Goal: Task Accomplishment & Management: Complete application form

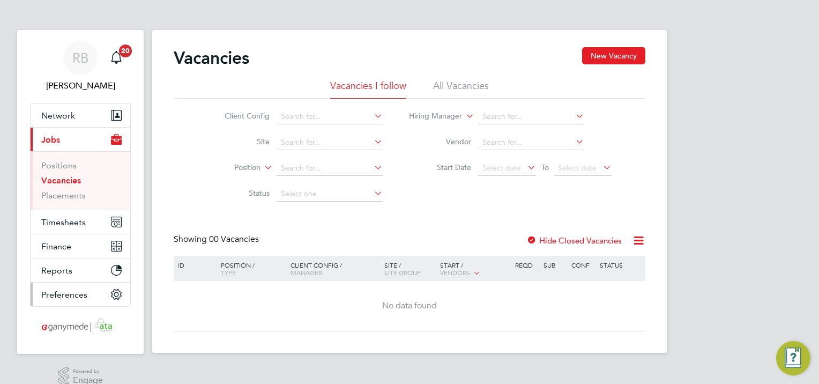
click at [65, 289] on span "Preferences" at bounding box center [64, 294] width 46 height 10
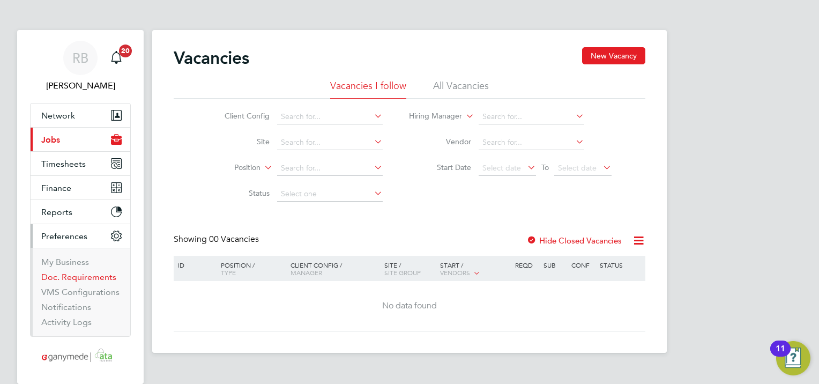
click at [72, 277] on link "Doc. Requirements" at bounding box center [78, 277] width 75 height 10
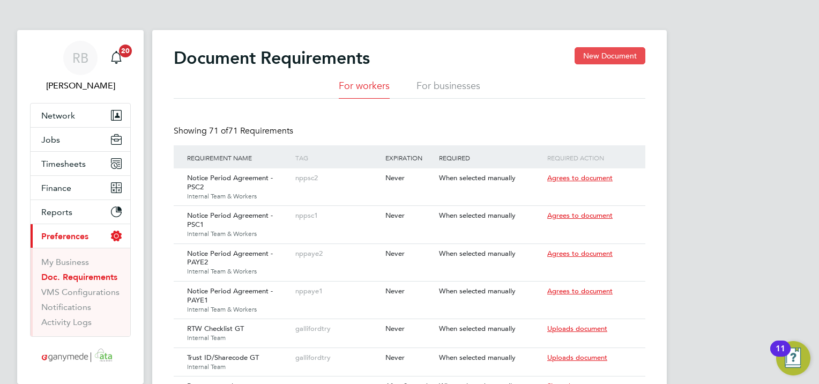
click at [629, 55] on button "New Document" at bounding box center [609, 55] width 71 height 17
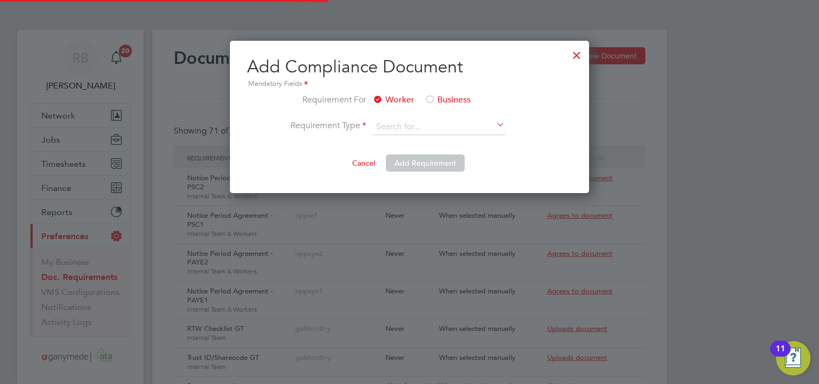
scroll to position [152, 359]
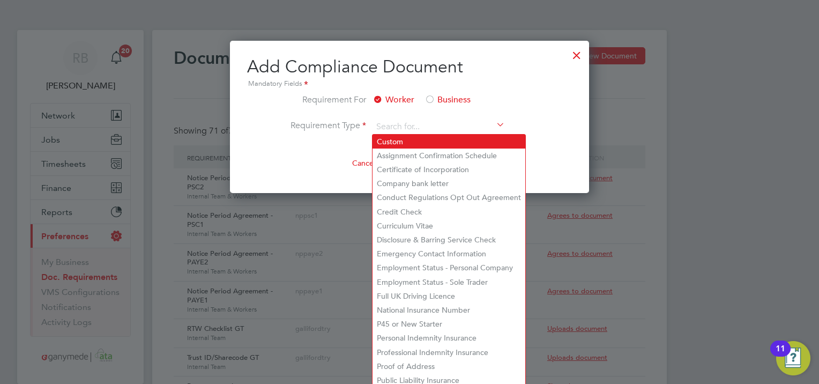
click at [381, 141] on li "Custom" at bounding box center [448, 141] width 153 height 14
type input "Custom"
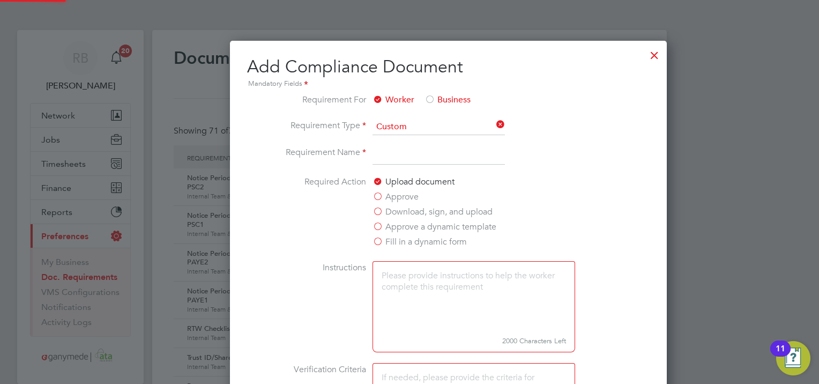
scroll to position [911, 515]
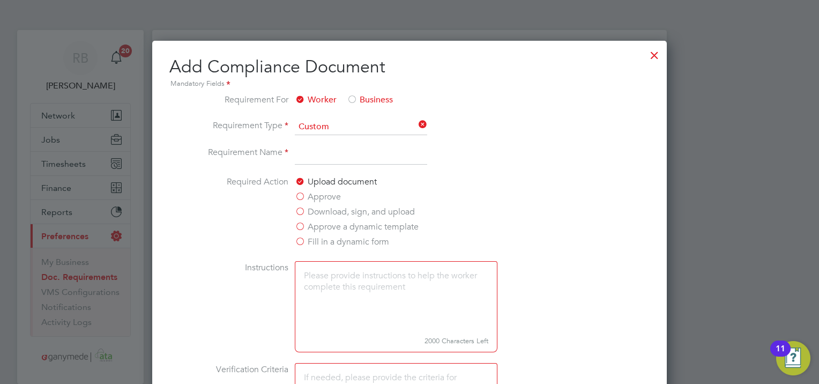
click at [334, 203] on label "Approve" at bounding box center [318, 196] width 46 height 13
click at [0, 0] on input "Approve" at bounding box center [0, 0] width 0 height 0
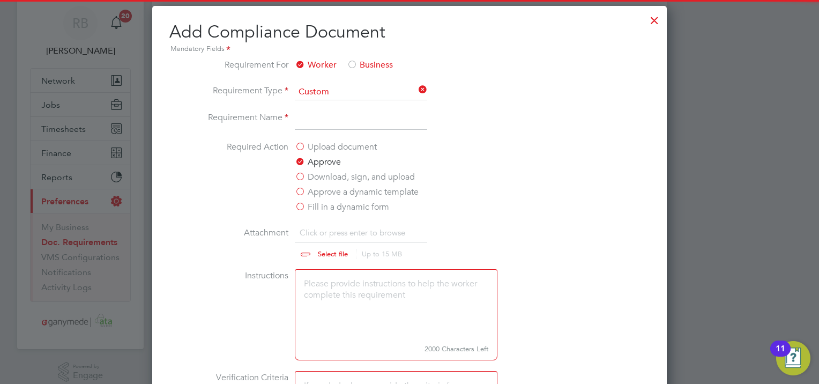
scroll to position [54, 0]
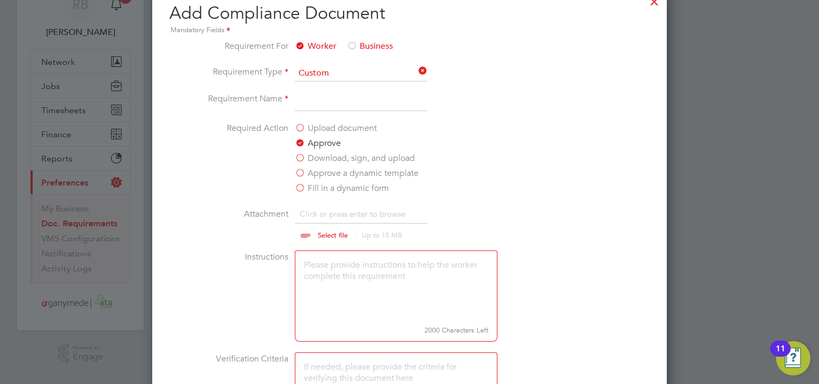
click at [334, 239] on input "file" at bounding box center [343, 223] width 168 height 32
type input "C:\fakepath\Medical Self-Certification form.pdf"
click at [338, 274] on textarea at bounding box center [396, 285] width 203 height 71
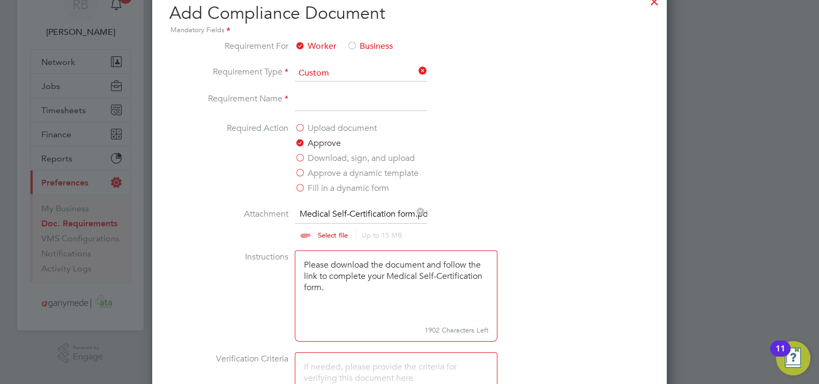
drag, startPoint x: 338, startPoint y: 305, endPoint x: 299, endPoint y: 270, distance: 52.3
click at [299, 270] on textarea "Please download the document and follow the link to complete your Medical Self-…" at bounding box center [396, 285] width 203 height 71
click at [321, 310] on textarea "Please download the document and follow the link to complete your Medical Self-…" at bounding box center [396, 285] width 203 height 71
drag, startPoint x: 334, startPoint y: 302, endPoint x: 287, endPoint y: 264, distance: 60.9
click at [287, 264] on li "Instructions Please download the document and follow the link to complete your …" at bounding box center [409, 301] width 403 height 102
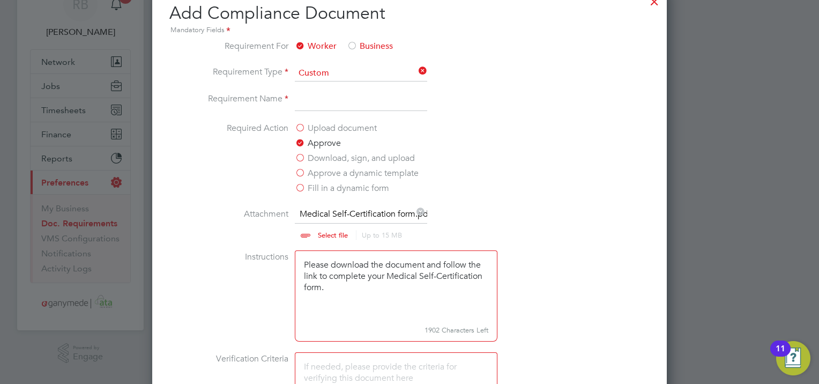
paste textarea "use the link provided to complete your Medical Self-Certification form."
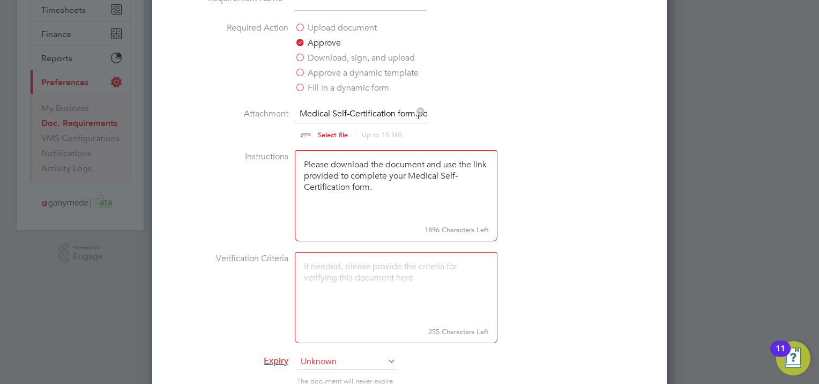
scroll to position [161, 0]
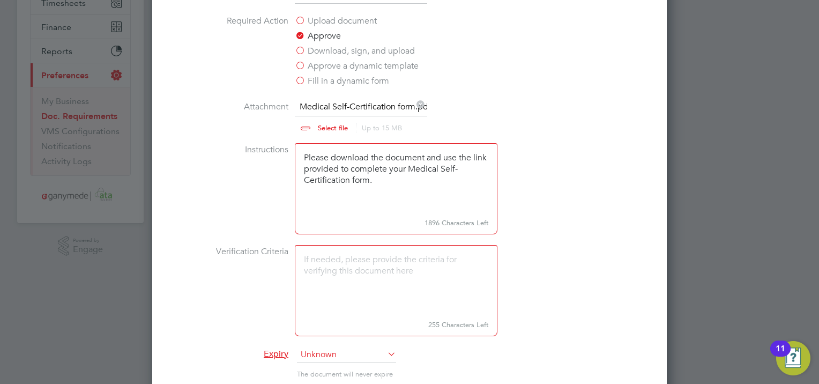
type textarea "Please download the document and use the link provided to complete your Medical…"
click at [338, 300] on textarea at bounding box center [396, 280] width 203 height 71
paste textarea "Please download the document and use the link provided to complete your Medical…"
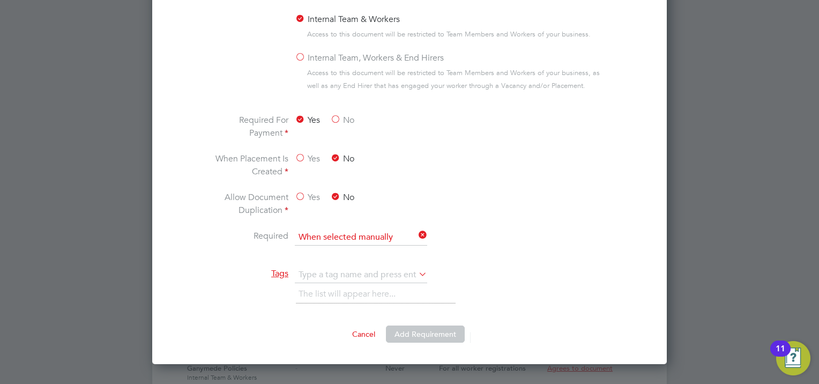
scroll to position [643, 0]
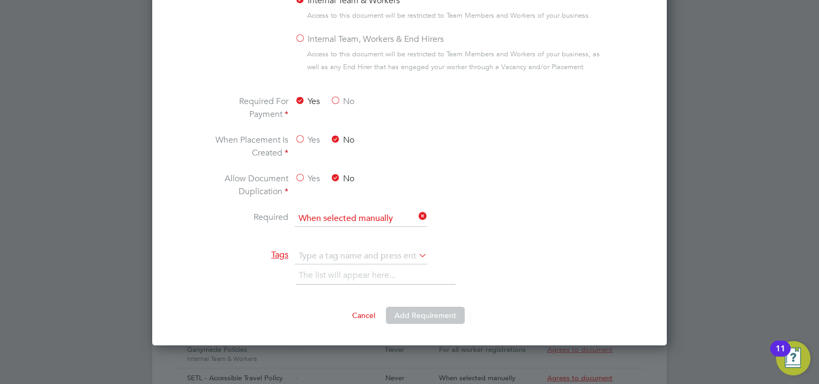
type textarea "Please download the document and use the link provided to complete your Medical…"
click at [416, 223] on icon at bounding box center [416, 216] width 0 height 15
click at [396, 223] on input at bounding box center [361, 219] width 132 height 16
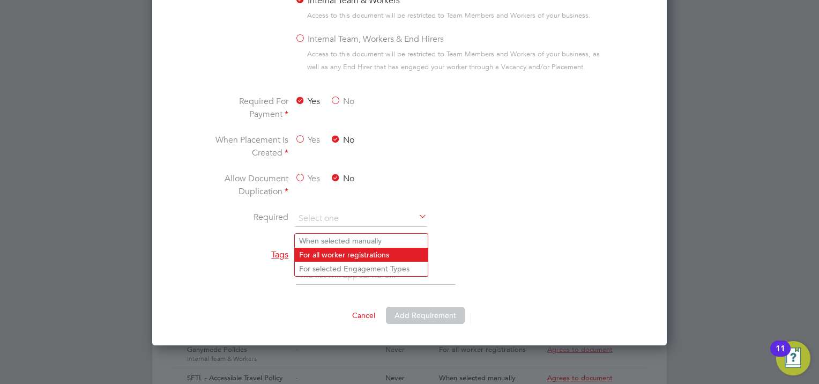
click at [386, 257] on li "For all worker registrations" at bounding box center [361, 255] width 133 height 14
type input "For all worker registrations"
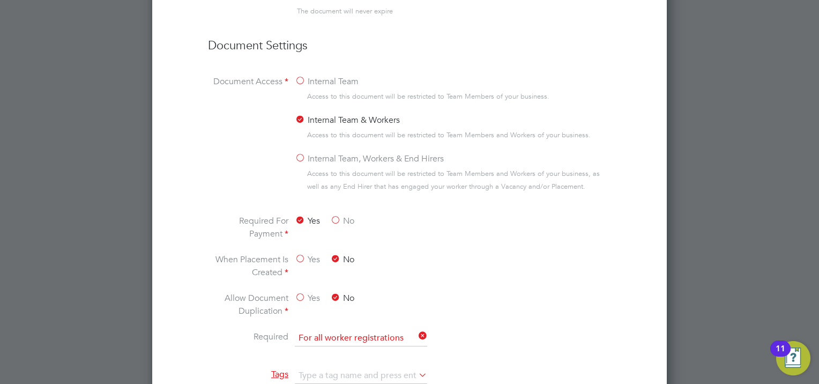
scroll to position [589, 0]
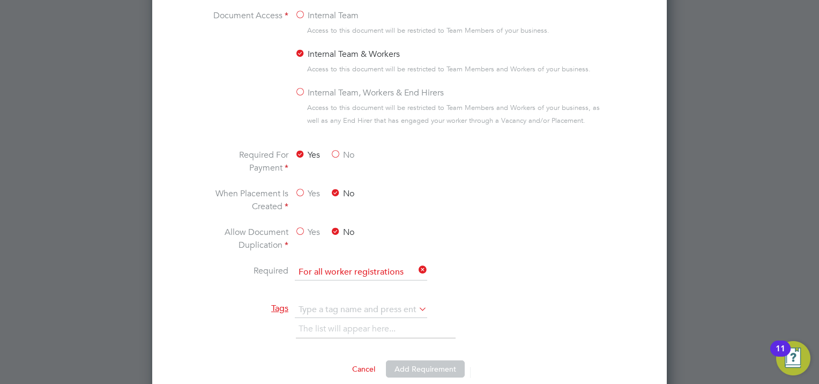
click at [308, 238] on label "Yes" at bounding box center [307, 232] width 25 height 13
click at [0, 0] on input "Yes" at bounding box center [0, 0] width 0 height 0
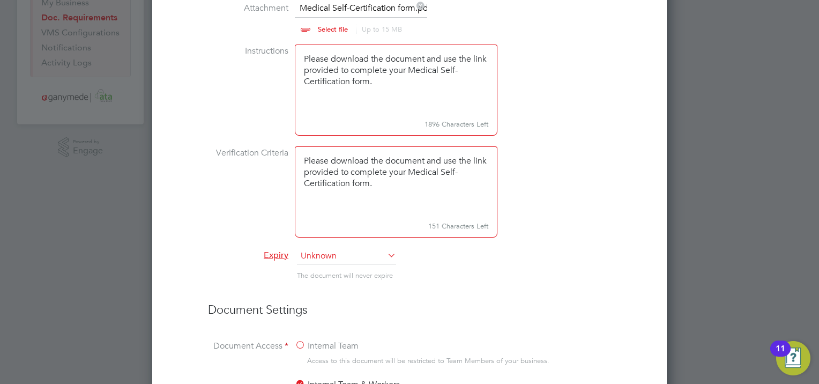
scroll to position [321, 0]
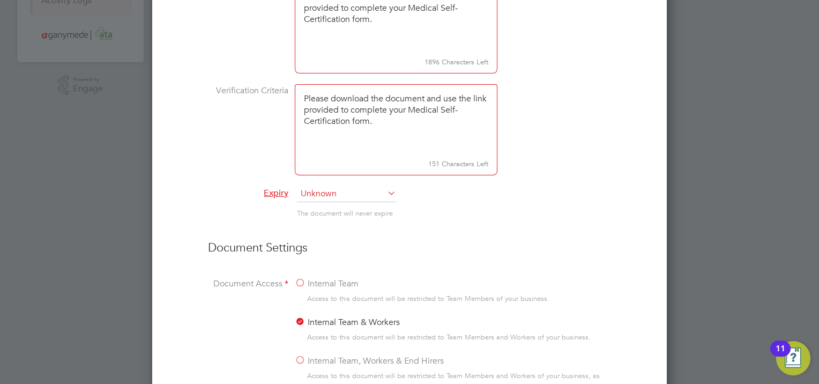
click at [338, 201] on span "Unknown" at bounding box center [346, 194] width 99 height 16
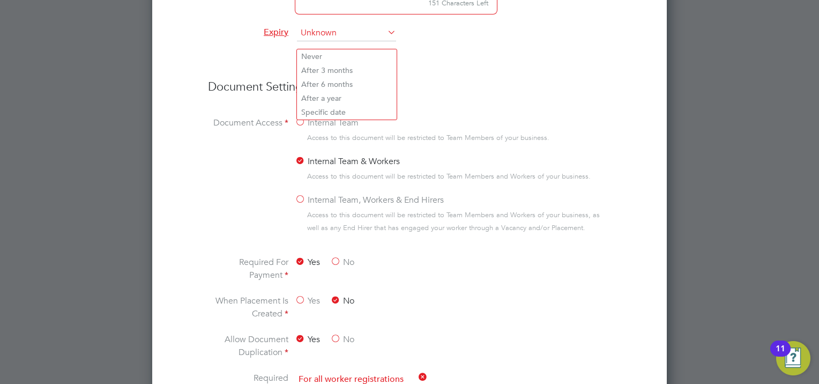
click at [551, 244] on li "Internal Team, Workers & End Hirers Access to this document will be restricted …" at bounding box center [453, 218] width 316 height 51
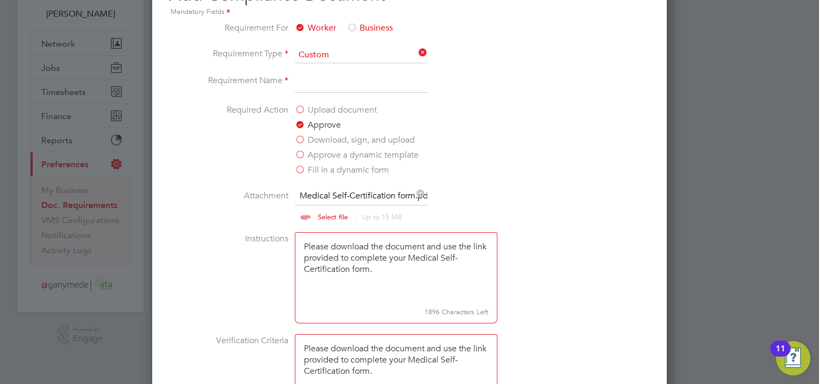
scroll to position [54, 0]
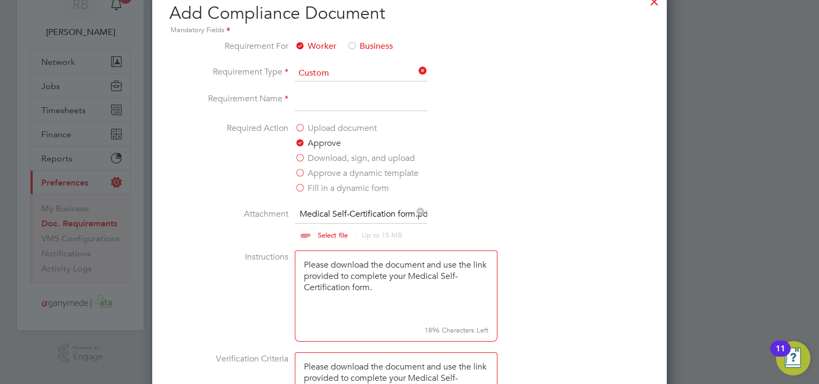
click at [364, 103] on input at bounding box center [361, 101] width 132 height 19
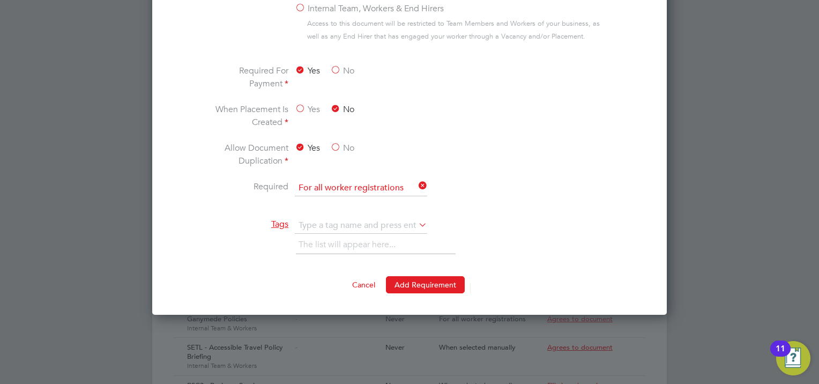
scroll to position [804, 0]
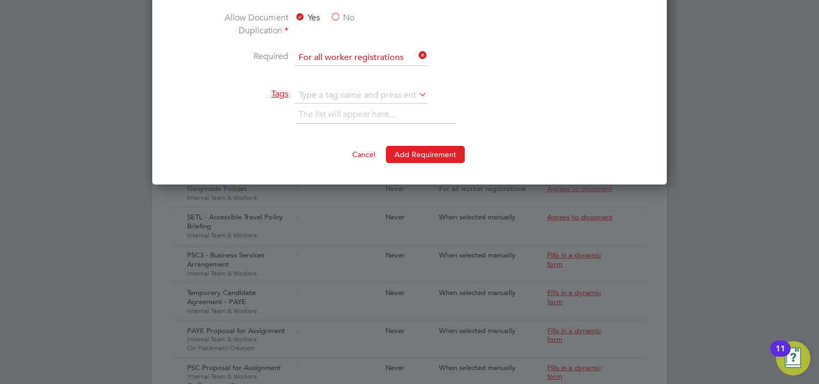
type input "Medical Self-Certification form"
click at [431, 155] on button "Add Requirement" at bounding box center [425, 154] width 79 height 17
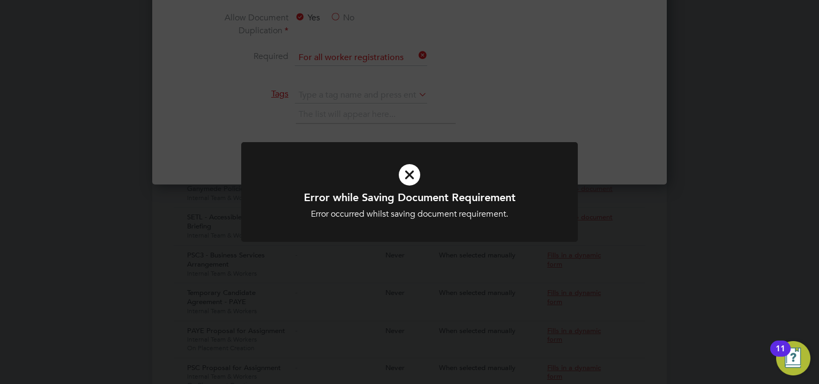
click at [579, 151] on div "Error while Saving Document Requirement Error occurred whilst saving document r…" at bounding box center [409, 192] width 819 height 384
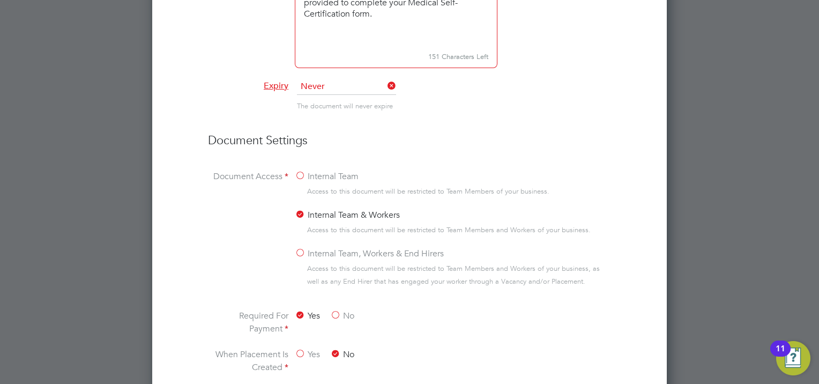
scroll to position [643, 0]
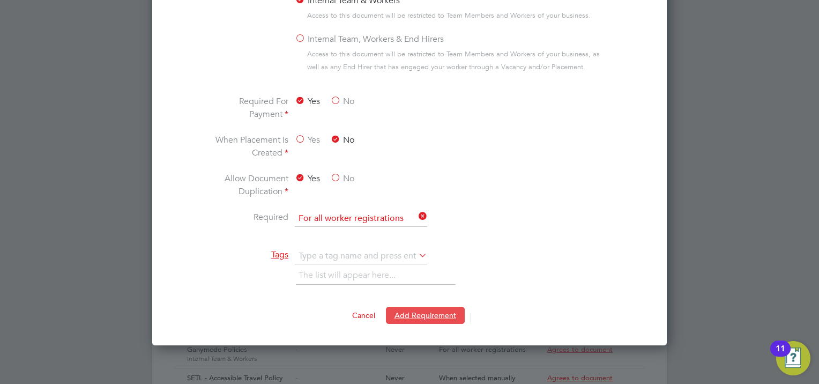
click at [430, 321] on button "Add Requirement" at bounding box center [425, 314] width 79 height 17
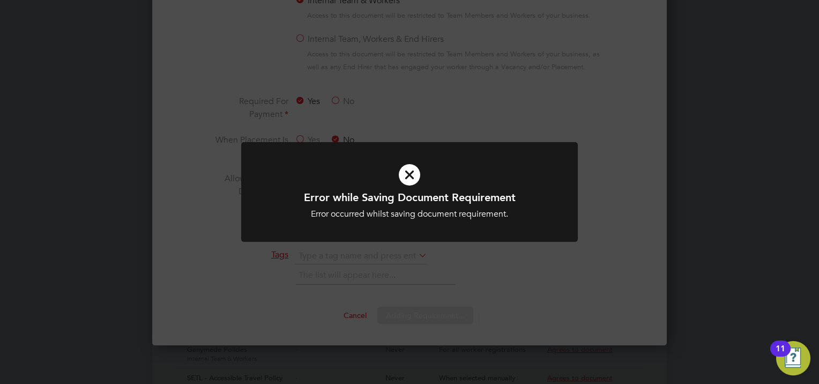
click at [497, 317] on div "Error while Saving Document Requirement Error occurred whilst saving document r…" at bounding box center [409, 192] width 819 height 384
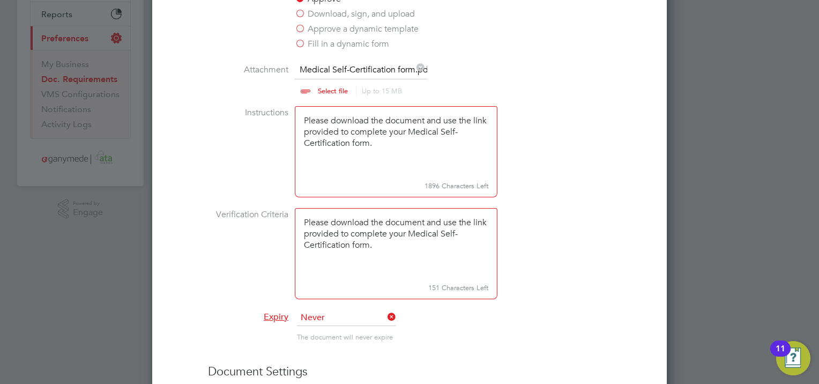
scroll to position [107, 0]
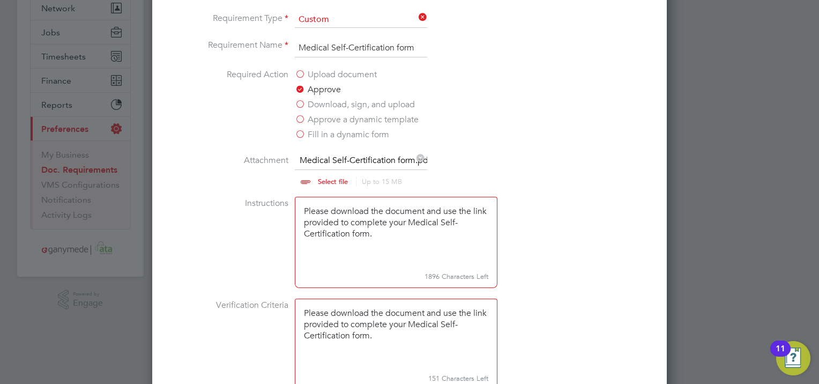
drag, startPoint x: 379, startPoint y: 353, endPoint x: 282, endPoint y: 308, distance: 106.7
click at [282, 308] on li "Verification Criteria Please download the document and use the link provided to…" at bounding box center [409, 349] width 403 height 102
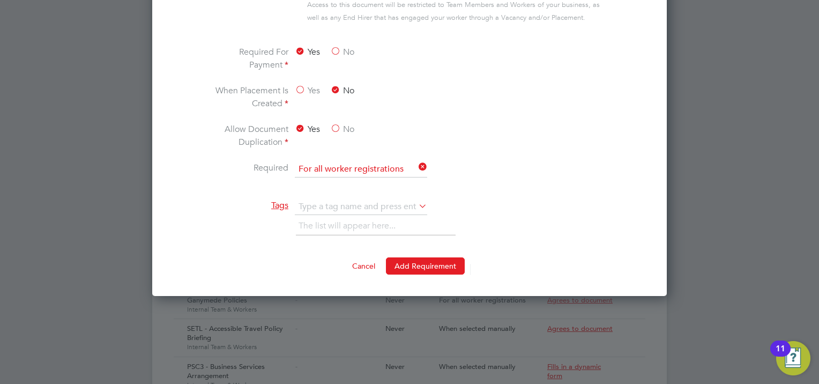
scroll to position [750, 0]
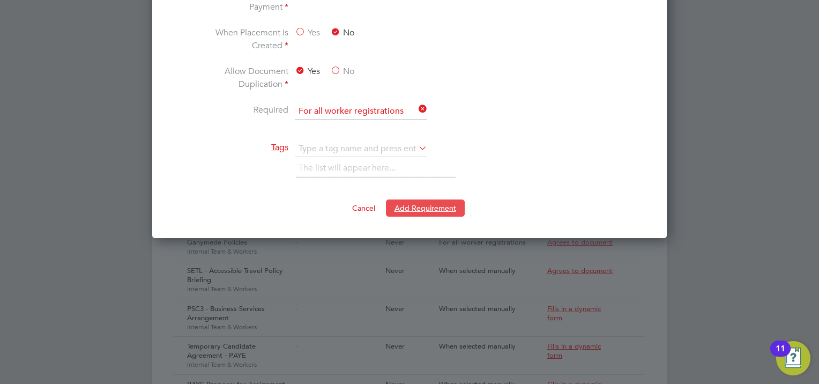
click at [446, 216] on button "Add Requirement" at bounding box center [425, 207] width 79 height 17
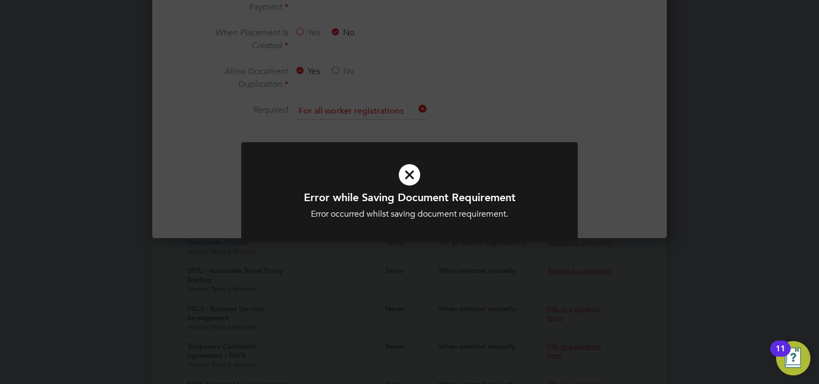
click at [621, 194] on div "Error while Saving Document Requirement Error occurred whilst saving document r…" at bounding box center [409, 192] width 819 height 384
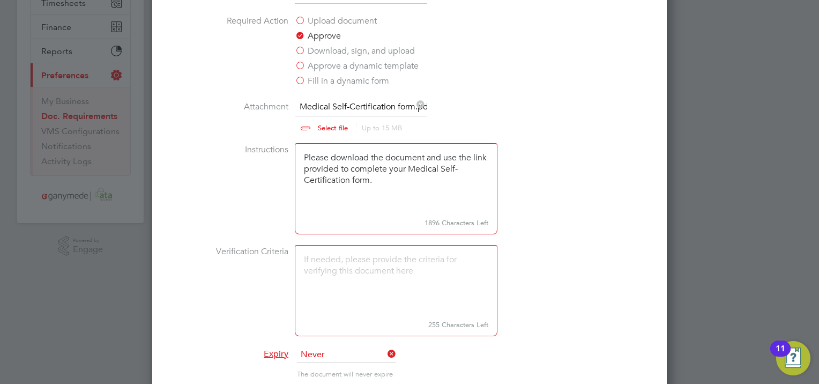
scroll to position [161, 0]
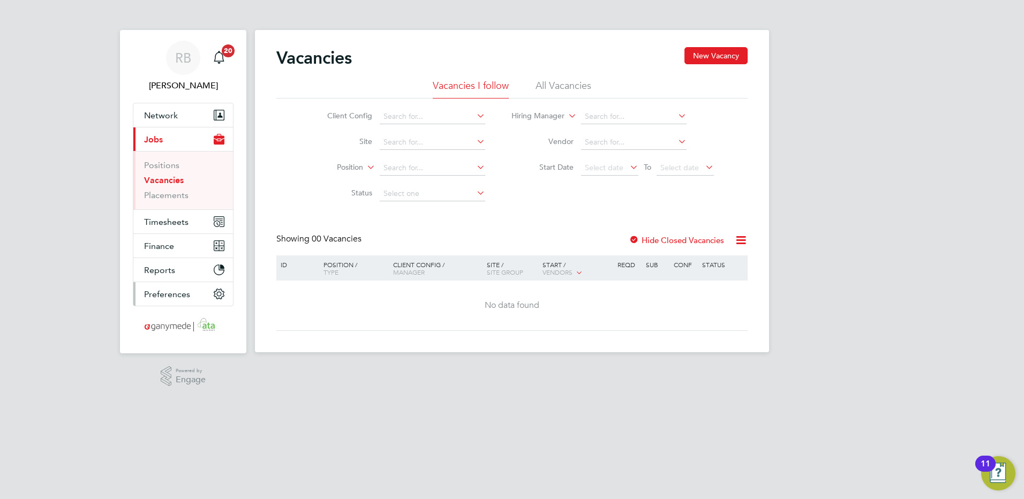
click at [157, 301] on button "Preferences" at bounding box center [183, 294] width 100 height 24
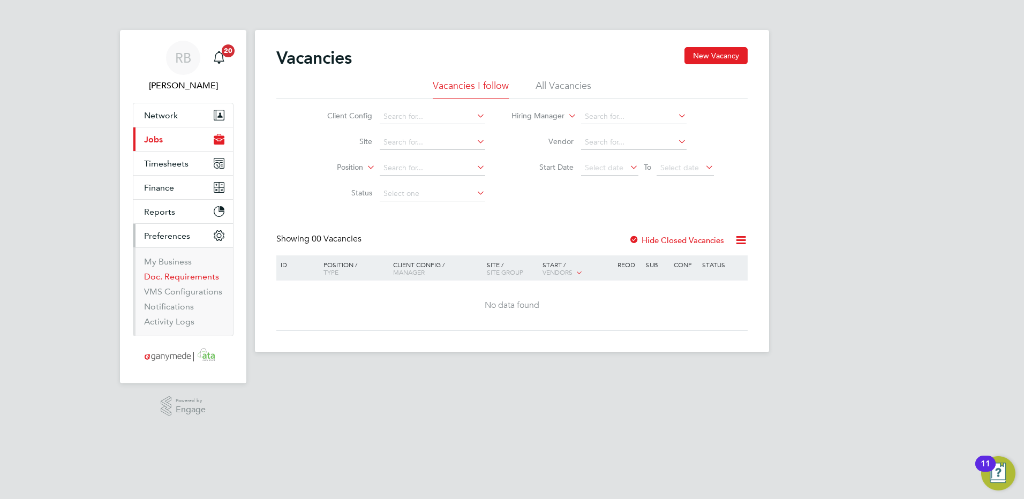
click at [167, 279] on link "Doc. Requirements" at bounding box center [181, 277] width 75 height 10
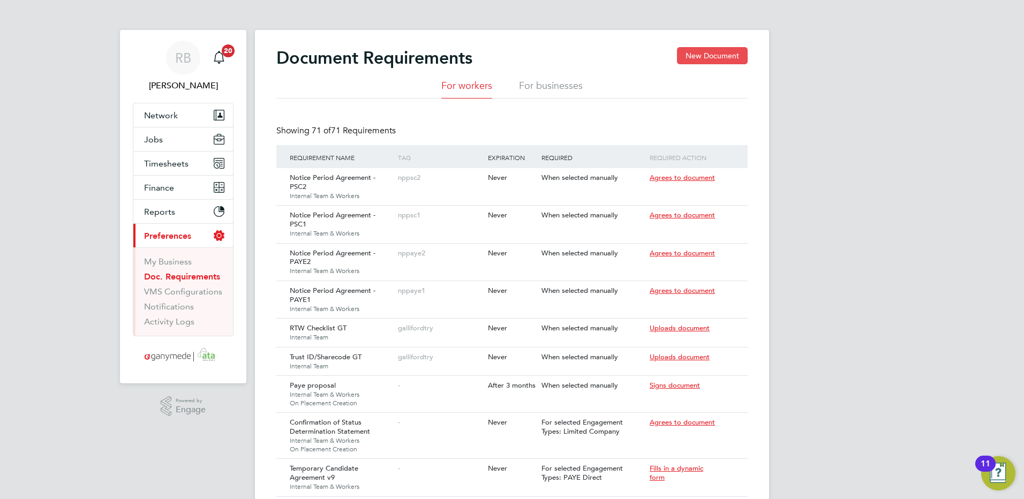
click at [715, 54] on button "New Document" at bounding box center [712, 55] width 71 height 17
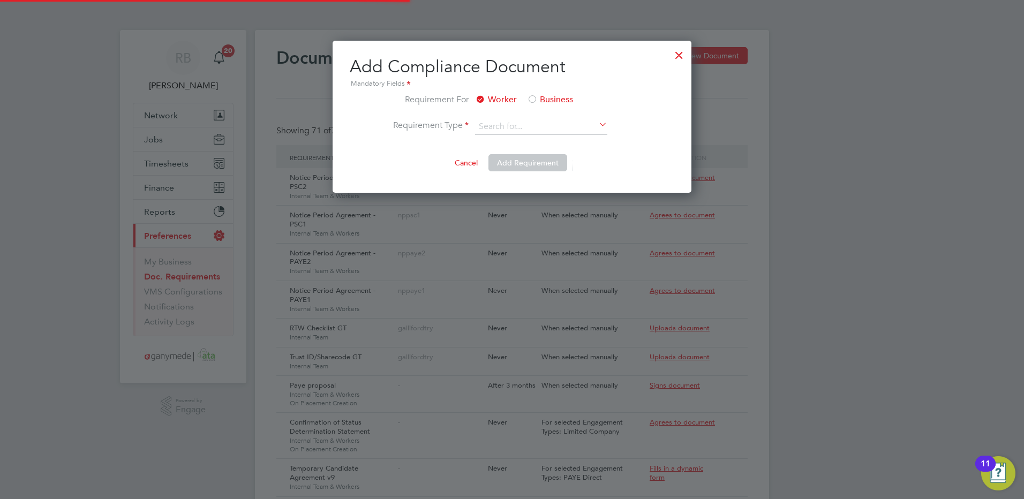
scroll to position [153, 359]
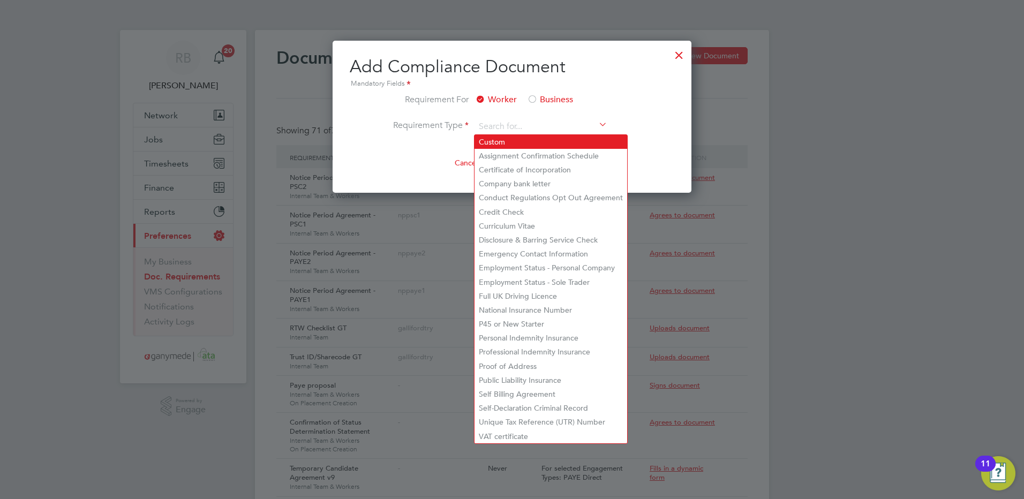
click at [497, 139] on li "Custom" at bounding box center [551, 142] width 153 height 14
type input "Custom"
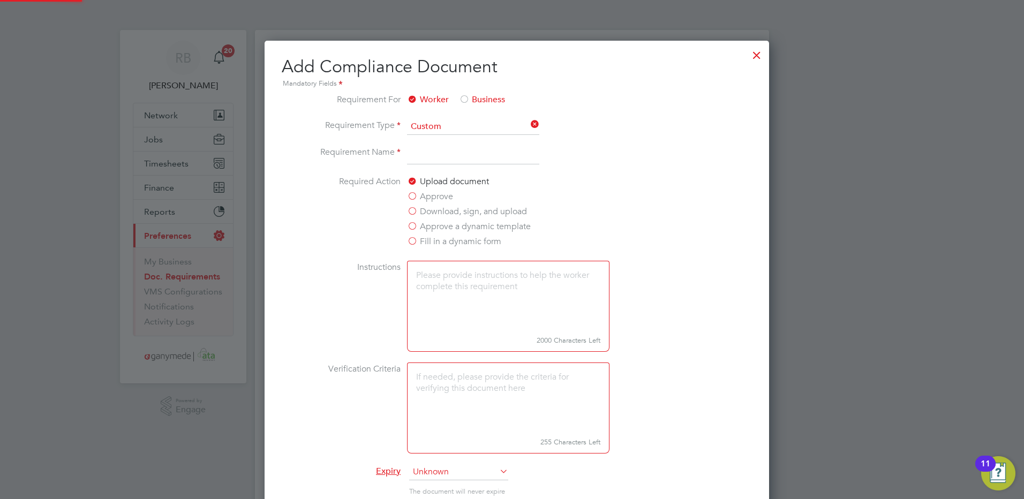
scroll to position [914, 515]
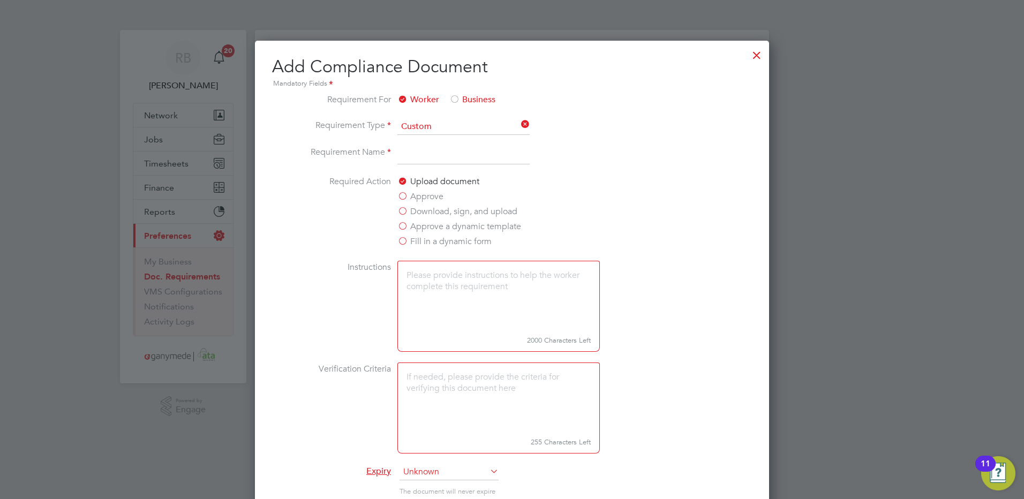
click at [434, 203] on label "Approve" at bounding box center [421, 196] width 46 height 13
click at [0, 0] on input "Approve" at bounding box center [0, 0] width 0 height 0
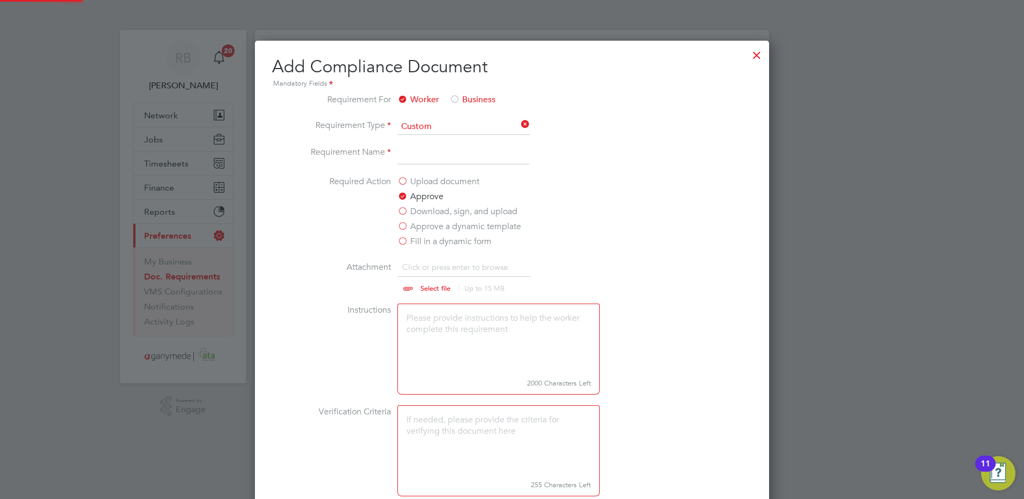
scroll to position [957, 515]
click at [431, 343] on textarea at bounding box center [499, 339] width 203 height 71
paste textarea "As Angie mentioned, we’re still missing the necessary information to be able to…"
type textarea "As Angie mentioned, we’re still missing the necessary information to be able to…"
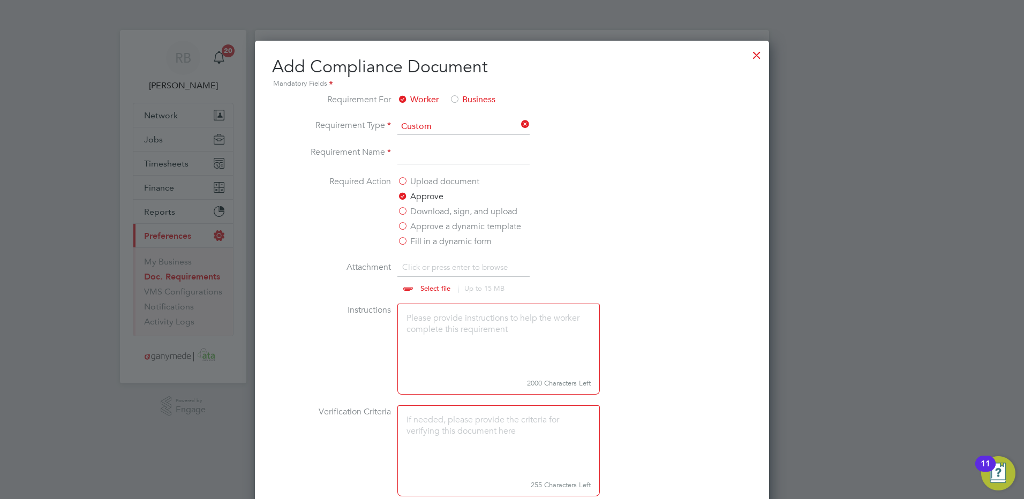
paste textarea "Please download the document and use the link provided to complete your Medical…"
type textarea "Please download the document and use the link provided to complete your Medical…"
click at [432, 289] on input "file" at bounding box center [446, 277] width 168 height 32
type input "C:\fakepath\Medical Self-Certification form.pdf"
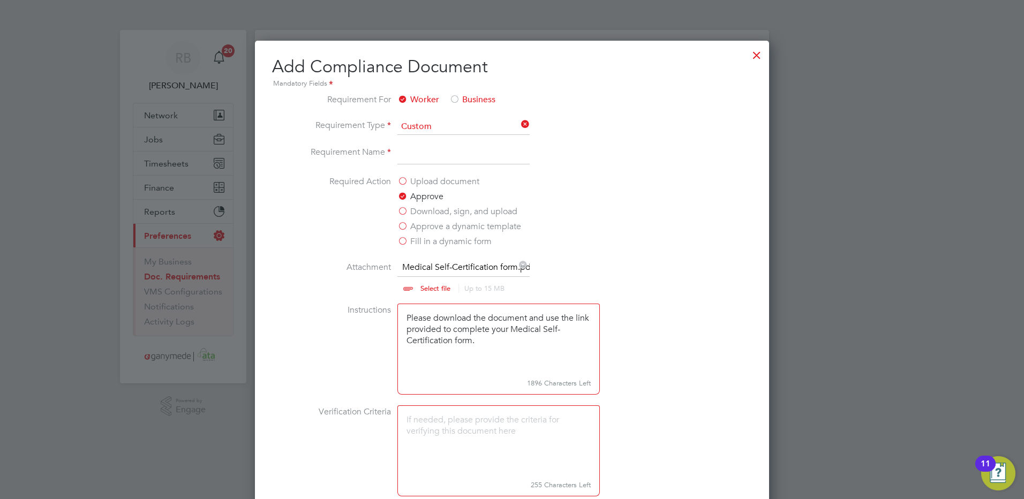
click at [450, 165] on input at bounding box center [464, 155] width 132 height 19
type input "Medical Self-Certification form"
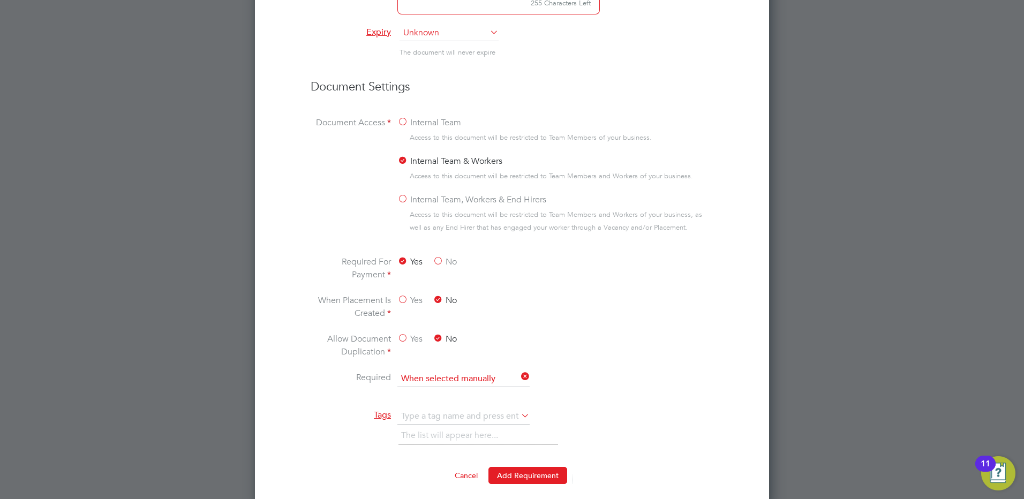
scroll to position [536, 0]
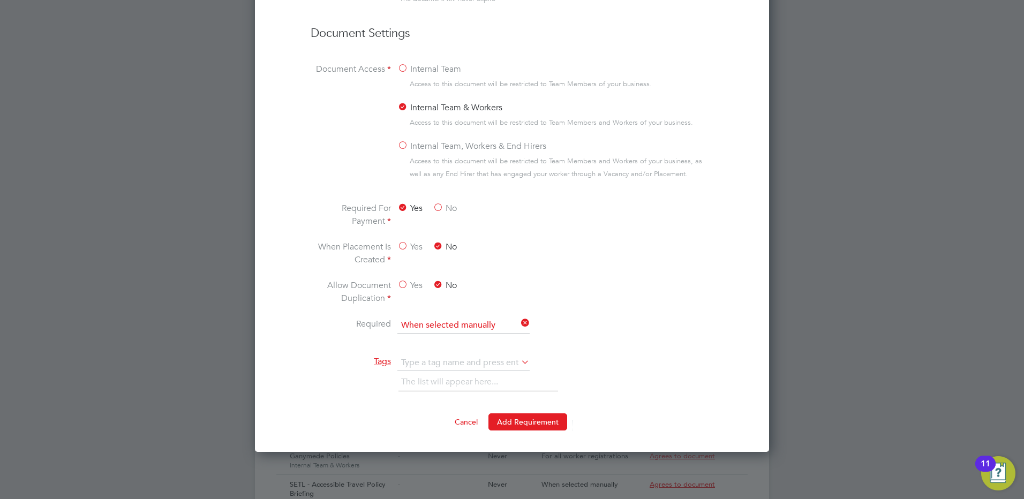
click at [519, 327] on icon at bounding box center [519, 324] width 0 height 15
click at [516, 332] on input at bounding box center [464, 326] width 132 height 16
click at [469, 367] on li "For all worker registrations" at bounding box center [463, 363] width 133 height 14
type input "For all worker registrations"
click at [518, 431] on button "Add Requirement" at bounding box center [528, 422] width 79 height 17
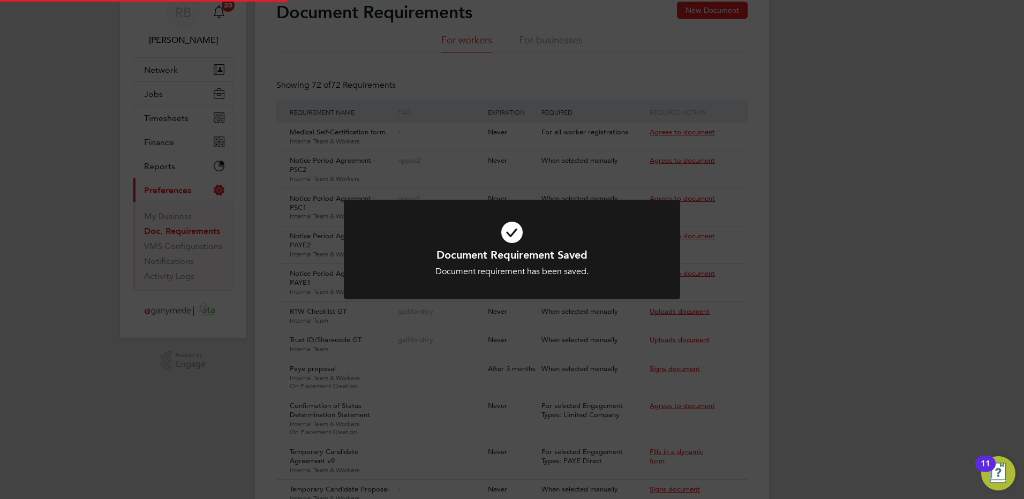
scroll to position [0, 0]
